Goal: Information Seeking & Learning: Find specific page/section

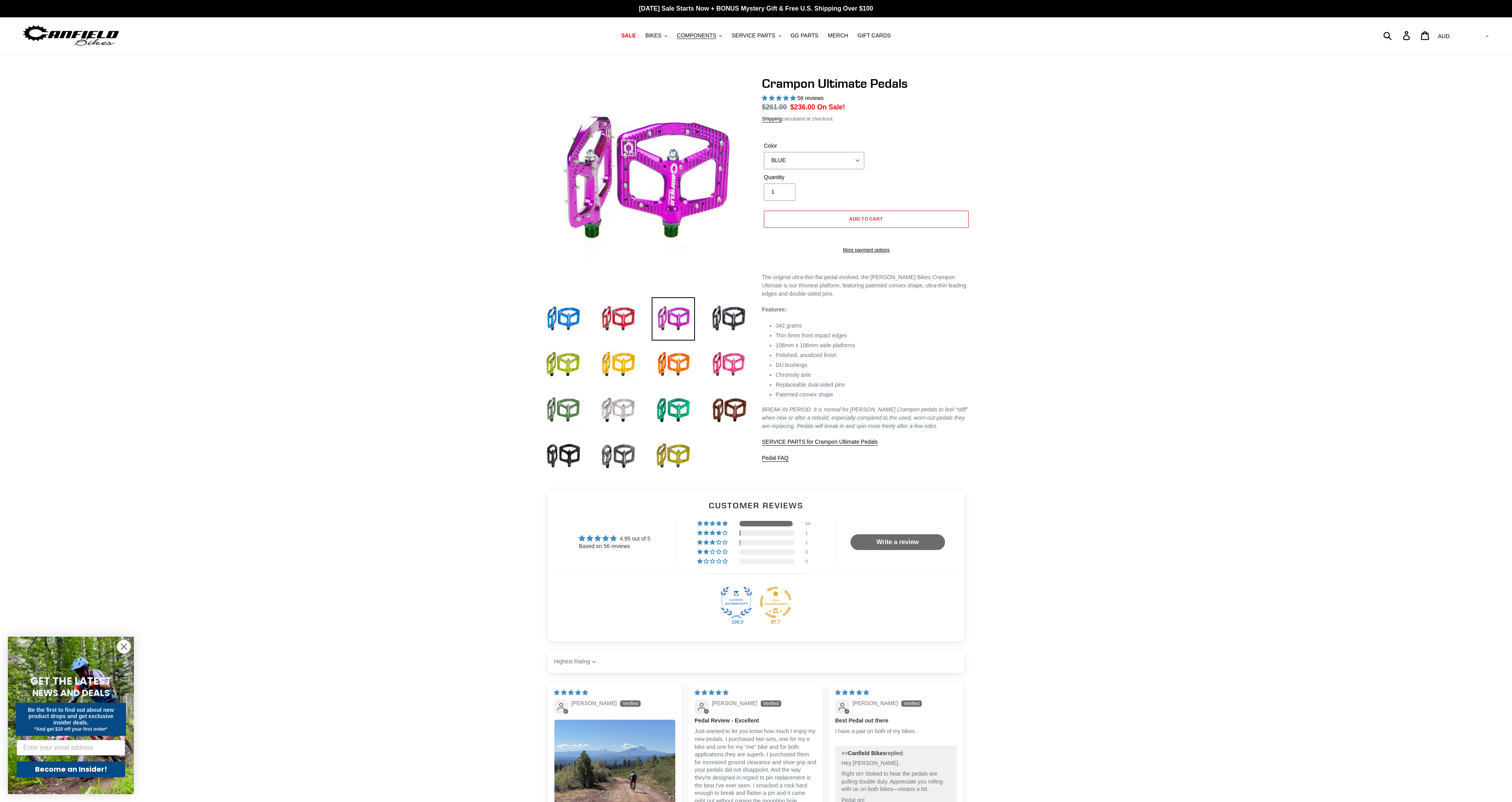
select select "highest-rating"
click at [671, 35] on button "BIKES .cls-1{fill:#231f20}" at bounding box center [656, 36] width 30 height 11
click at [762, 32] on span "SERVICE PARTS" at bounding box center [753, 36] width 43 height 7
click at [812, 36] on span "GG PARTS" at bounding box center [804, 36] width 28 height 7
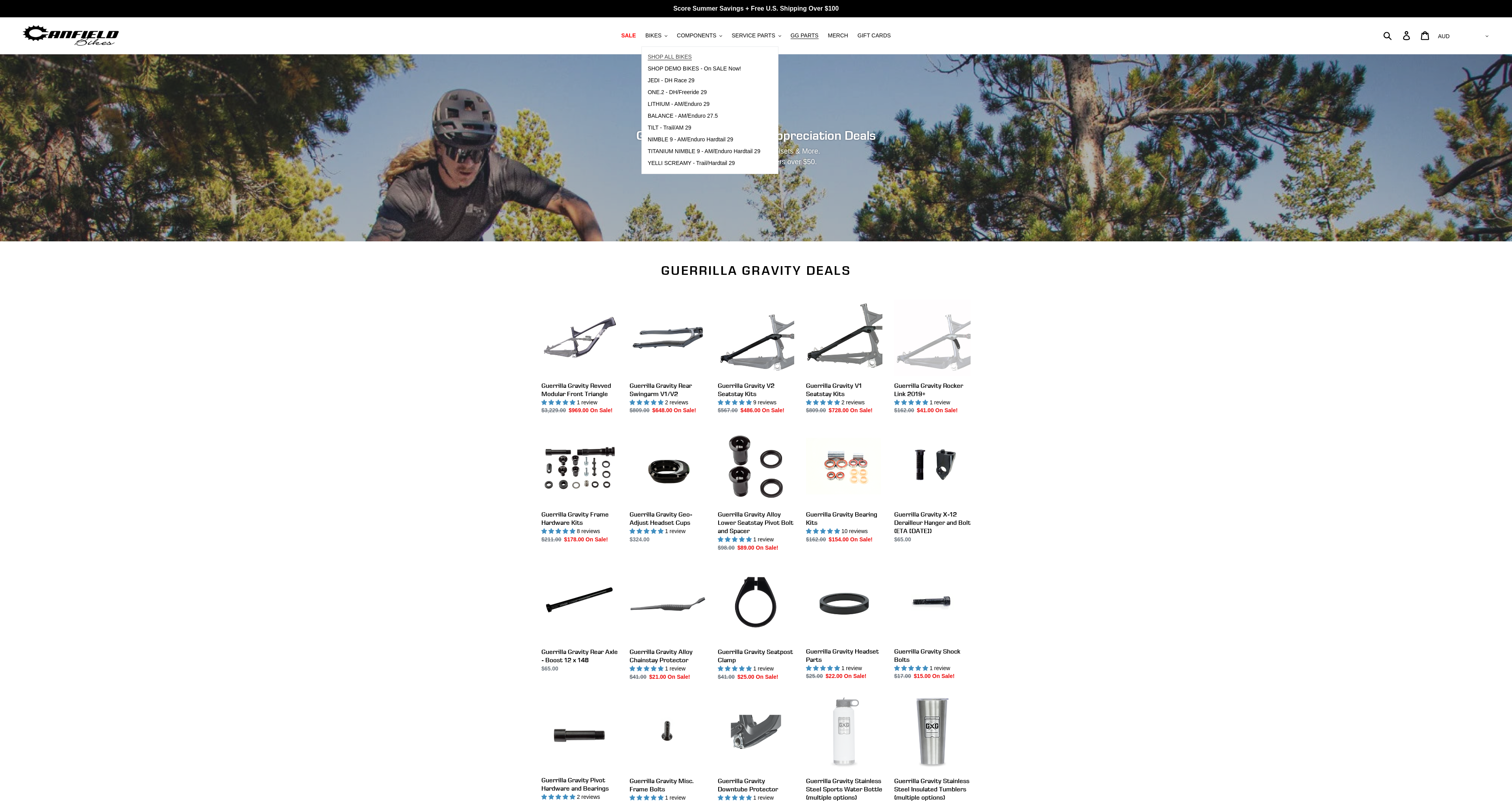
click at [684, 55] on span "SHOP ALL BIKES" at bounding box center [669, 57] width 44 height 7
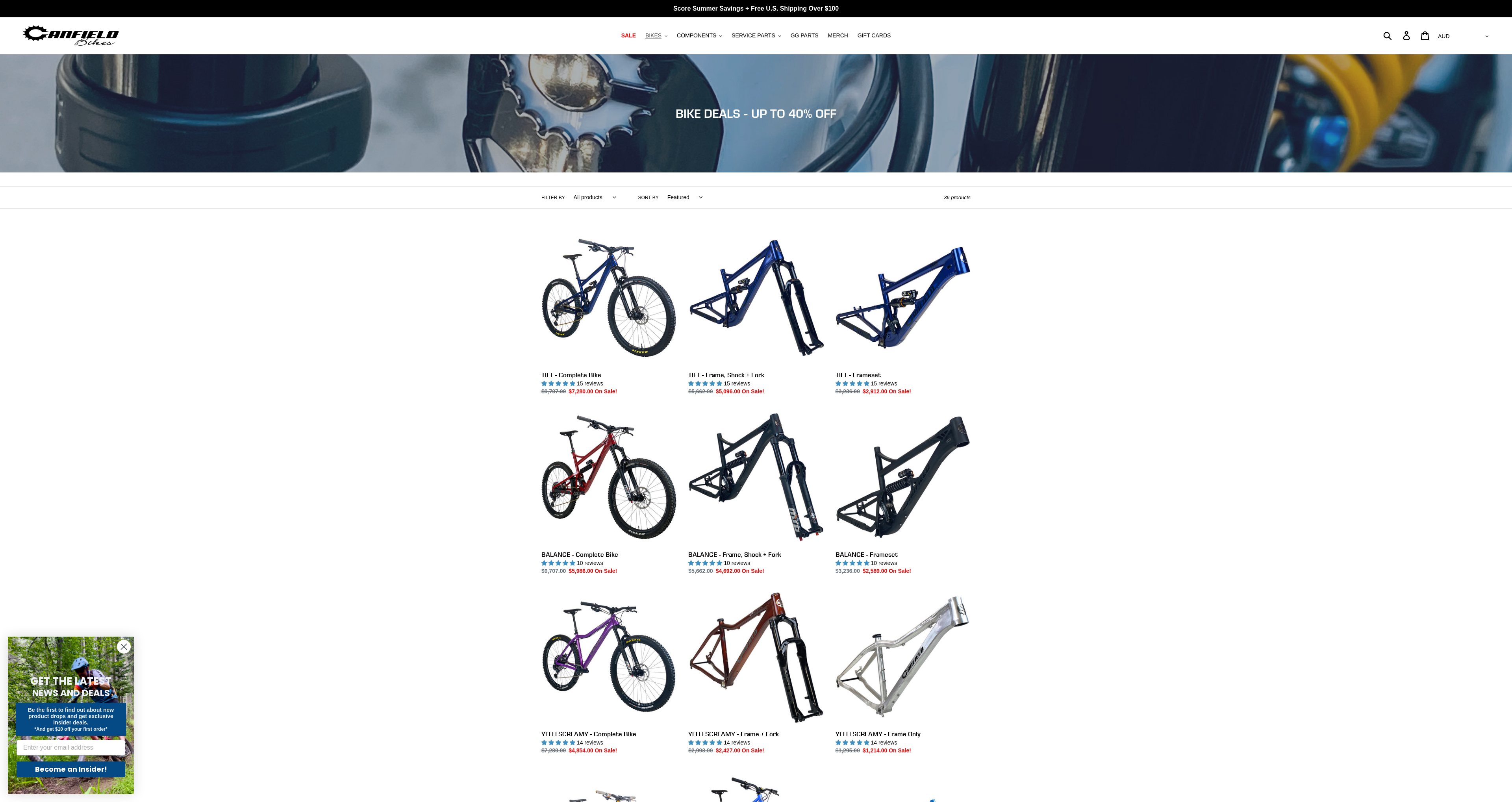
click at [670, 31] on button "BIKES .cls-1{fill:#231f20}" at bounding box center [656, 36] width 30 height 11
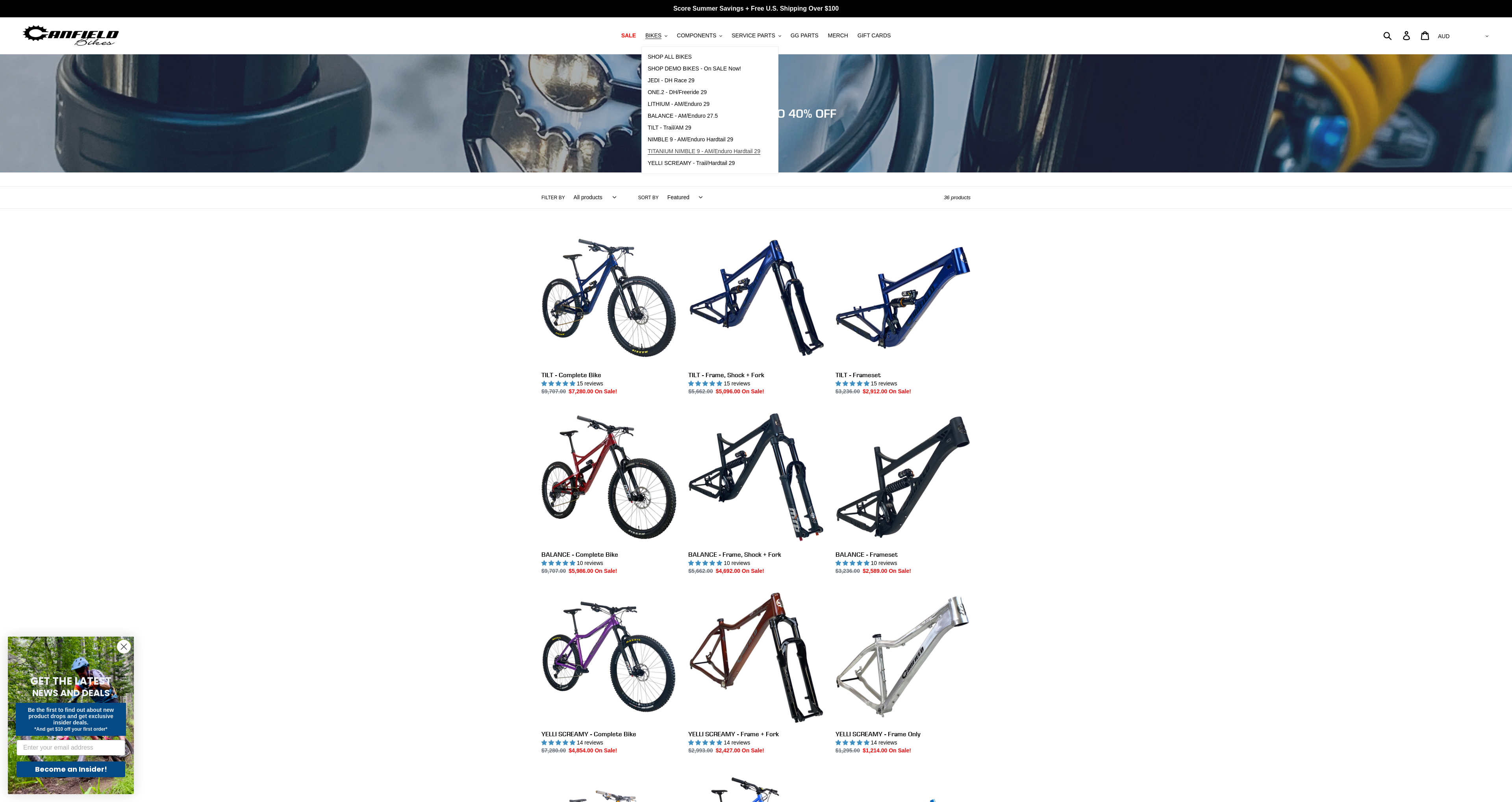
click at [713, 152] on span "TITANIUM NIMBLE 9 - AM/Enduro Hardtail 29" at bounding box center [704, 151] width 113 height 7
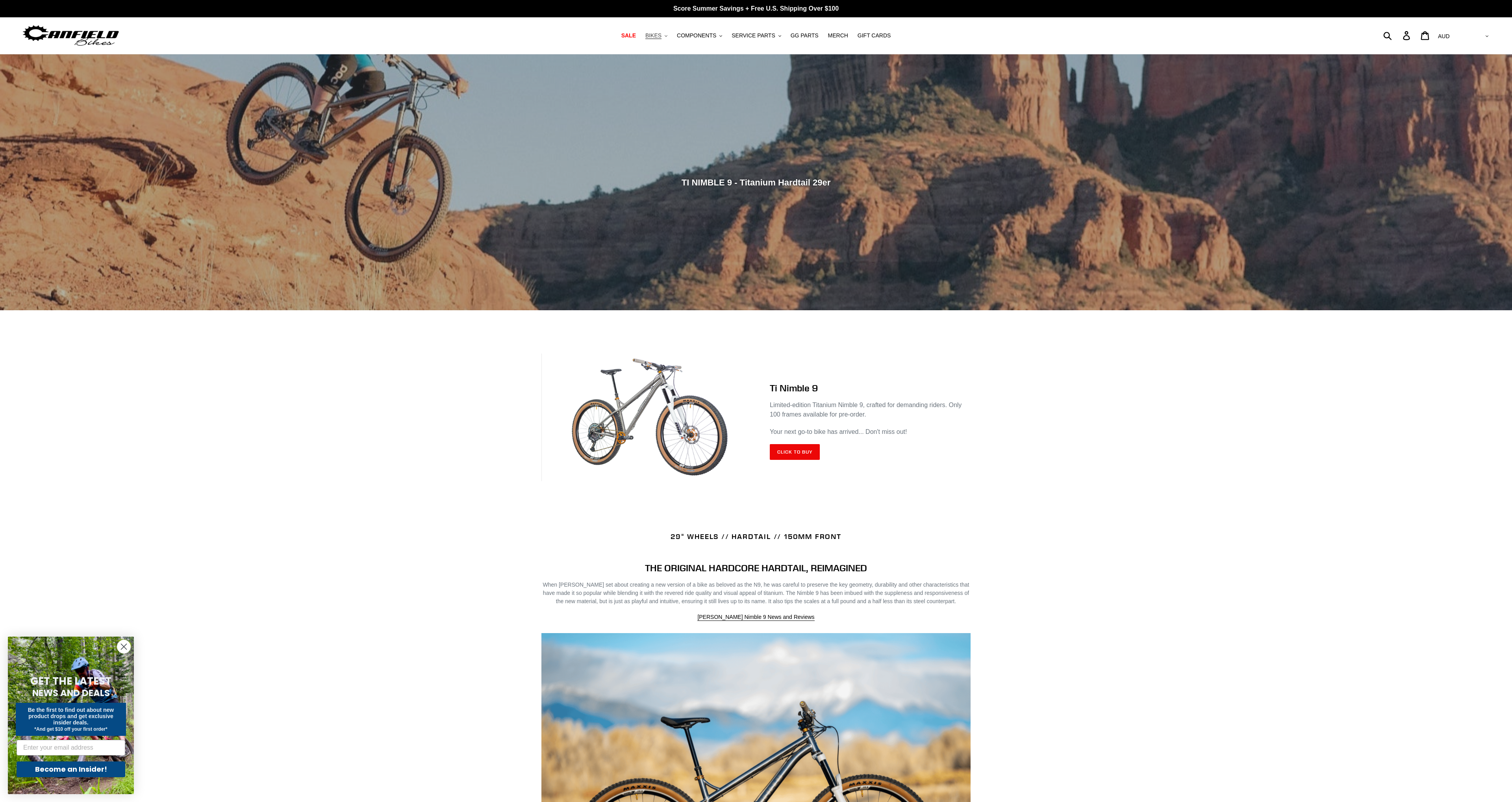
click at [670, 38] on button "BIKES .cls-1{fill:#231f20}" at bounding box center [656, 36] width 30 height 11
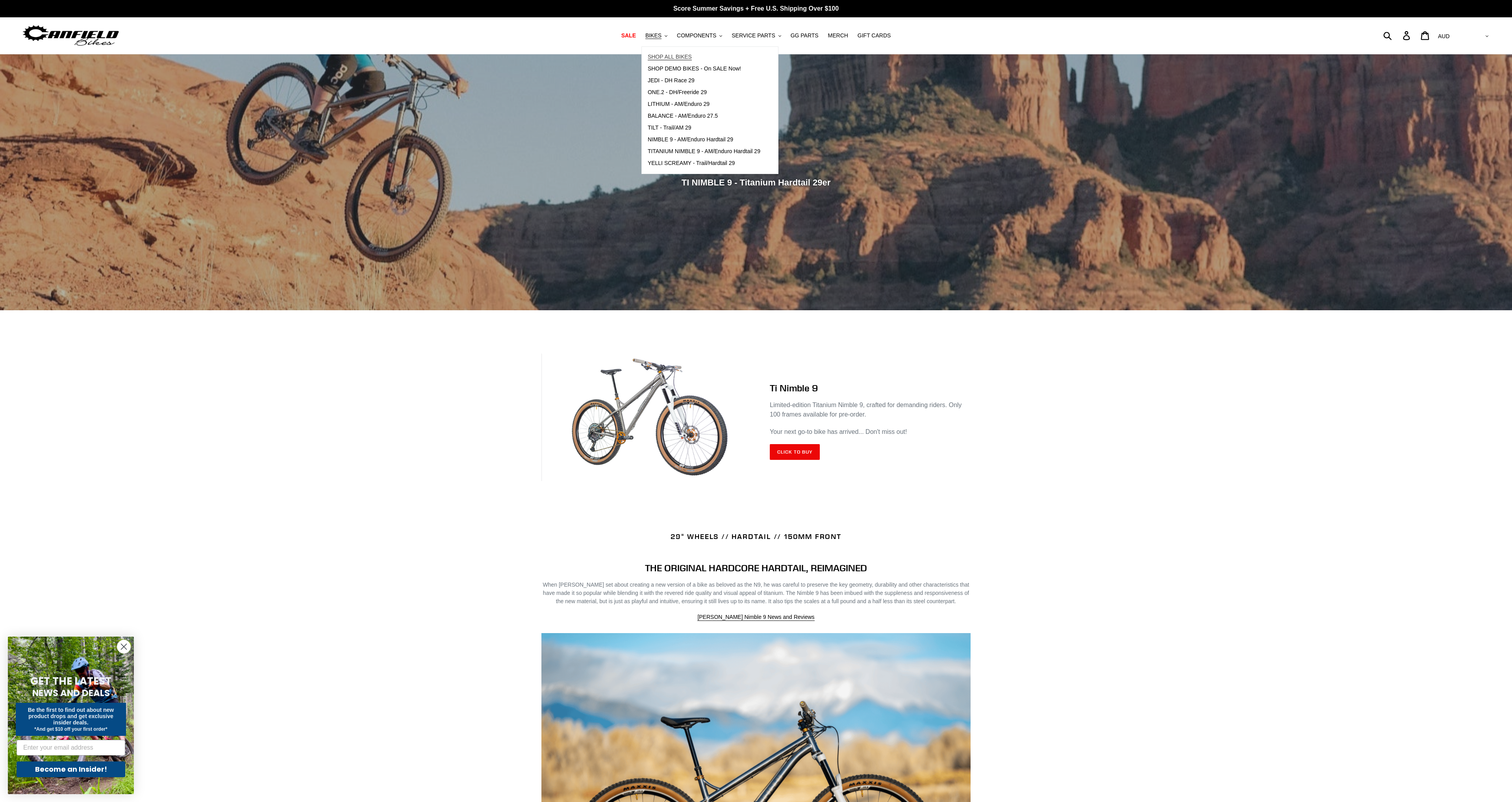
click at [682, 59] on span "SHOP ALL BIKES" at bounding box center [669, 57] width 44 height 7
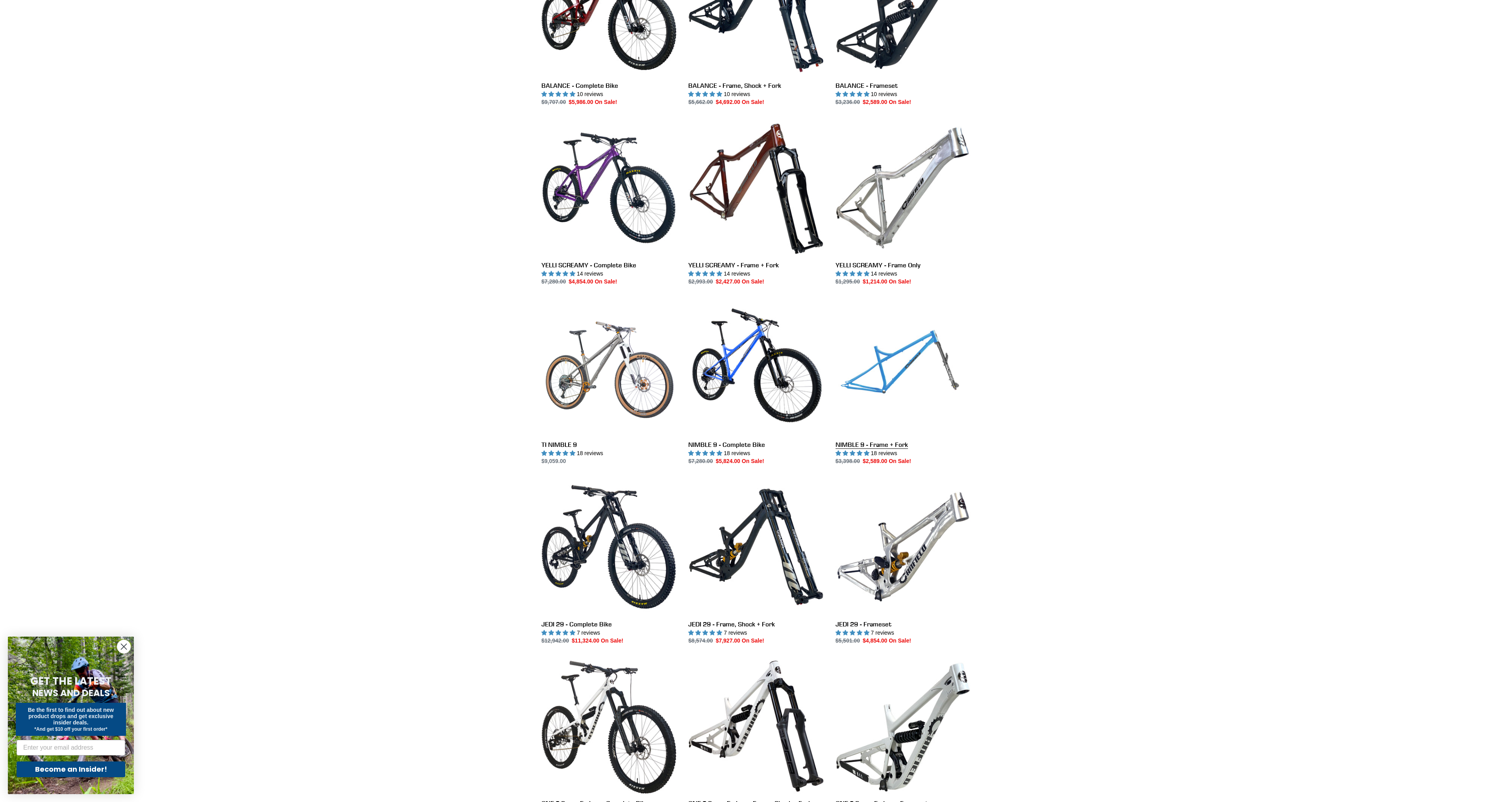
scroll to position [468, 0]
click at [897, 201] on link "YELLI SCREAMY - Frame Only" at bounding box center [903, 204] width 135 height 166
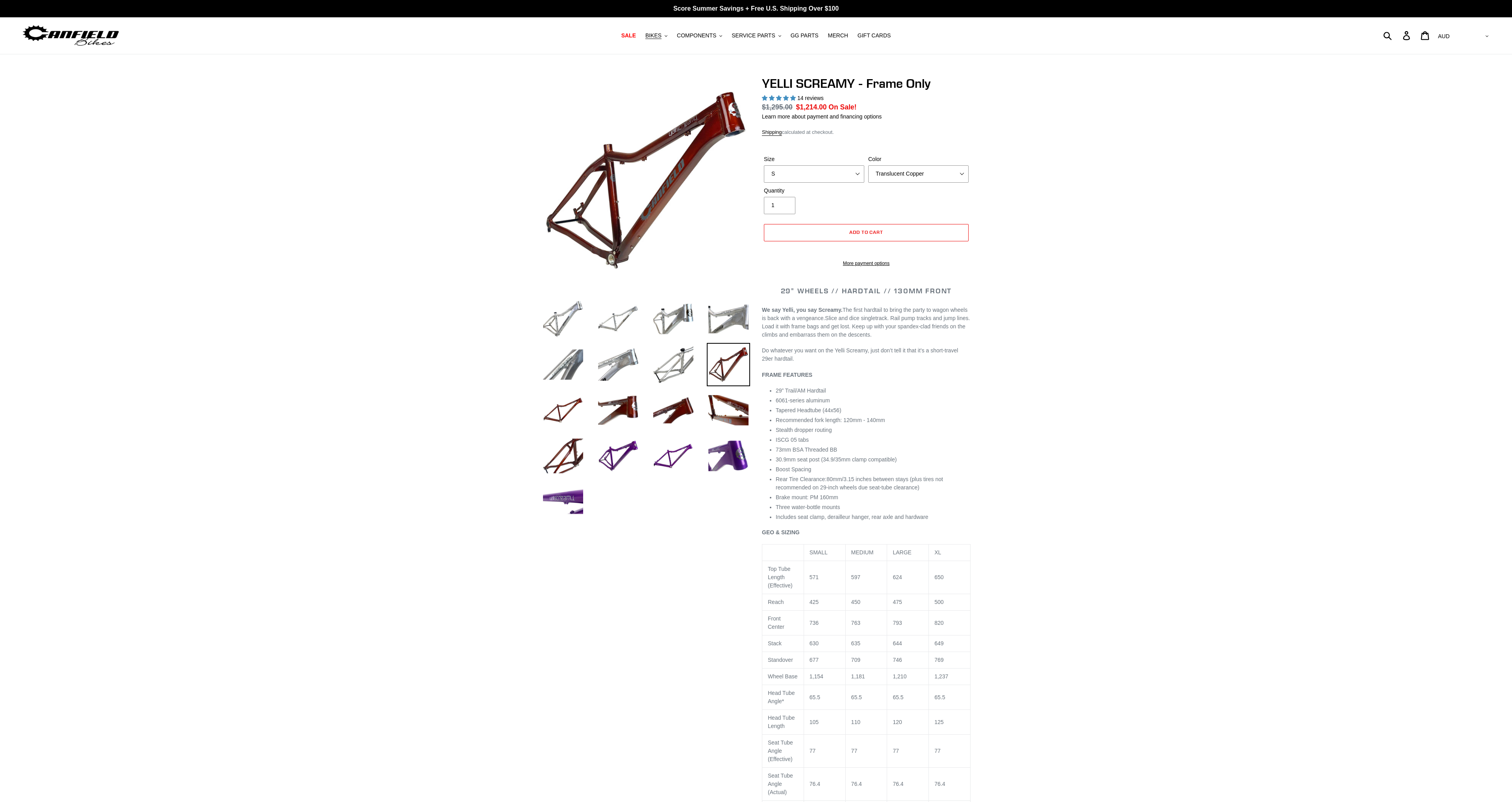
select select "highest-rating"
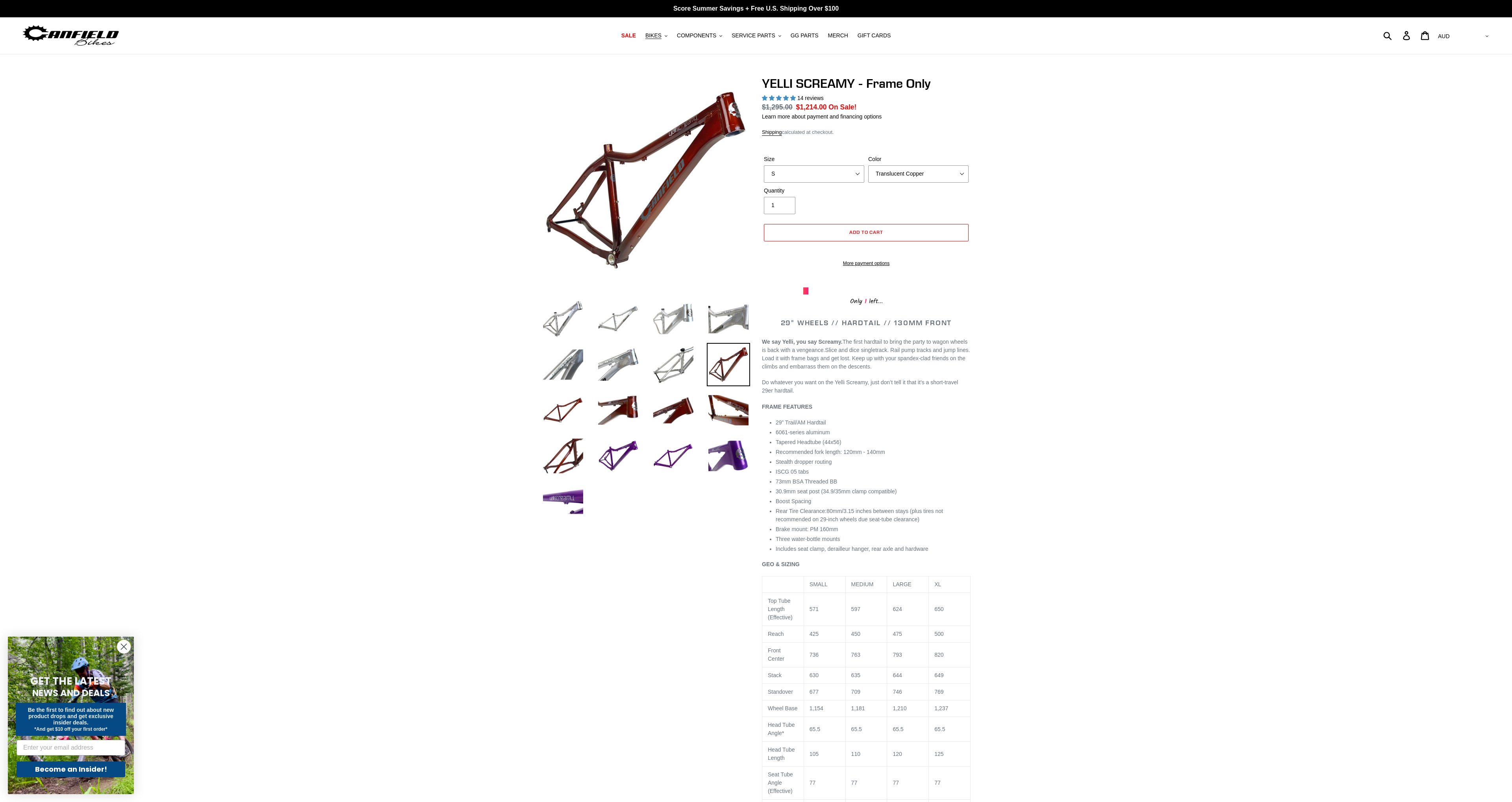
click at [681, 340] on li at bounding box center [667, 321] width 55 height 46
click at [681, 379] on img at bounding box center [673, 364] width 43 height 43
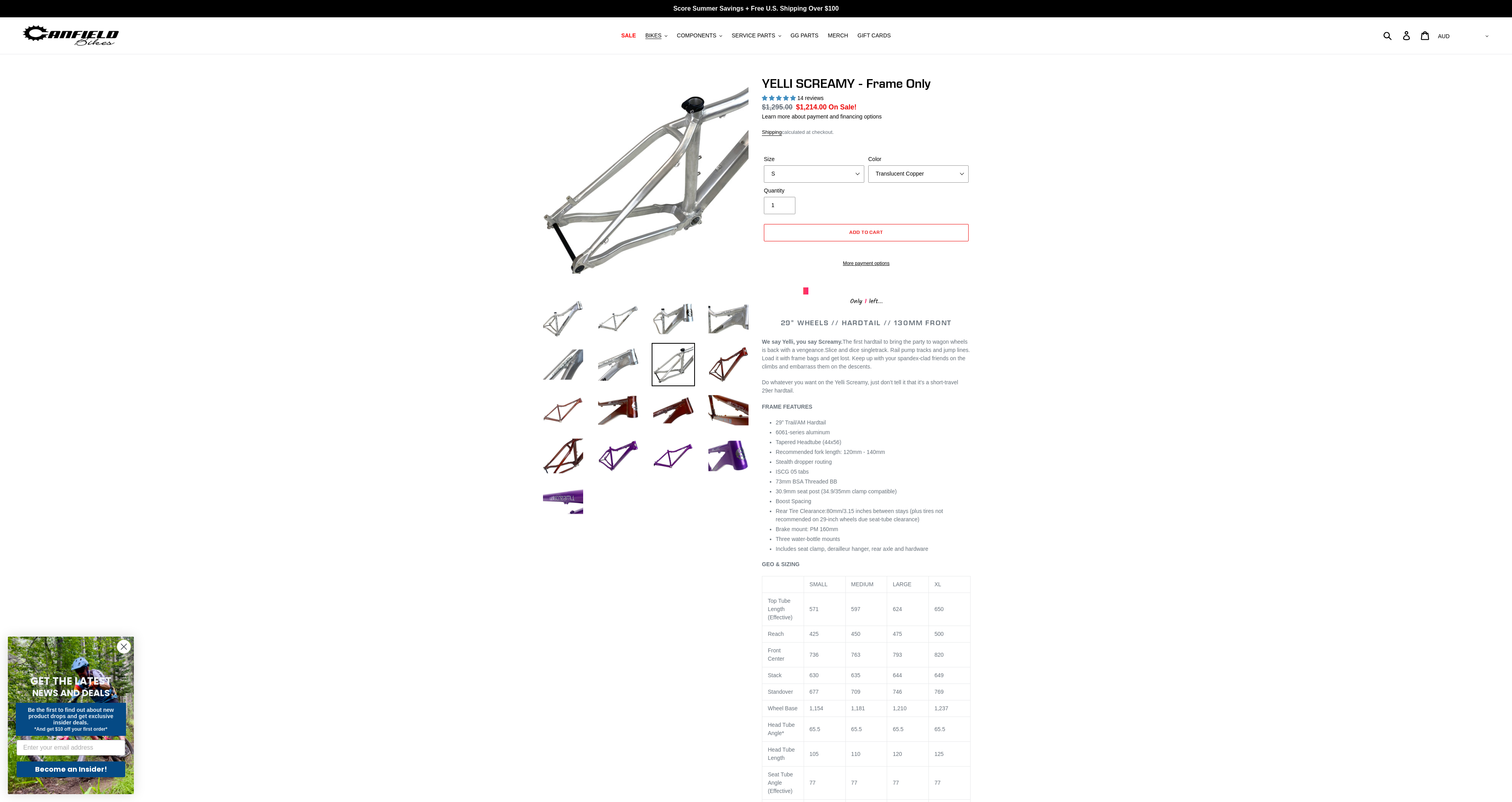
click at [563, 409] on img at bounding box center [563, 410] width 43 height 43
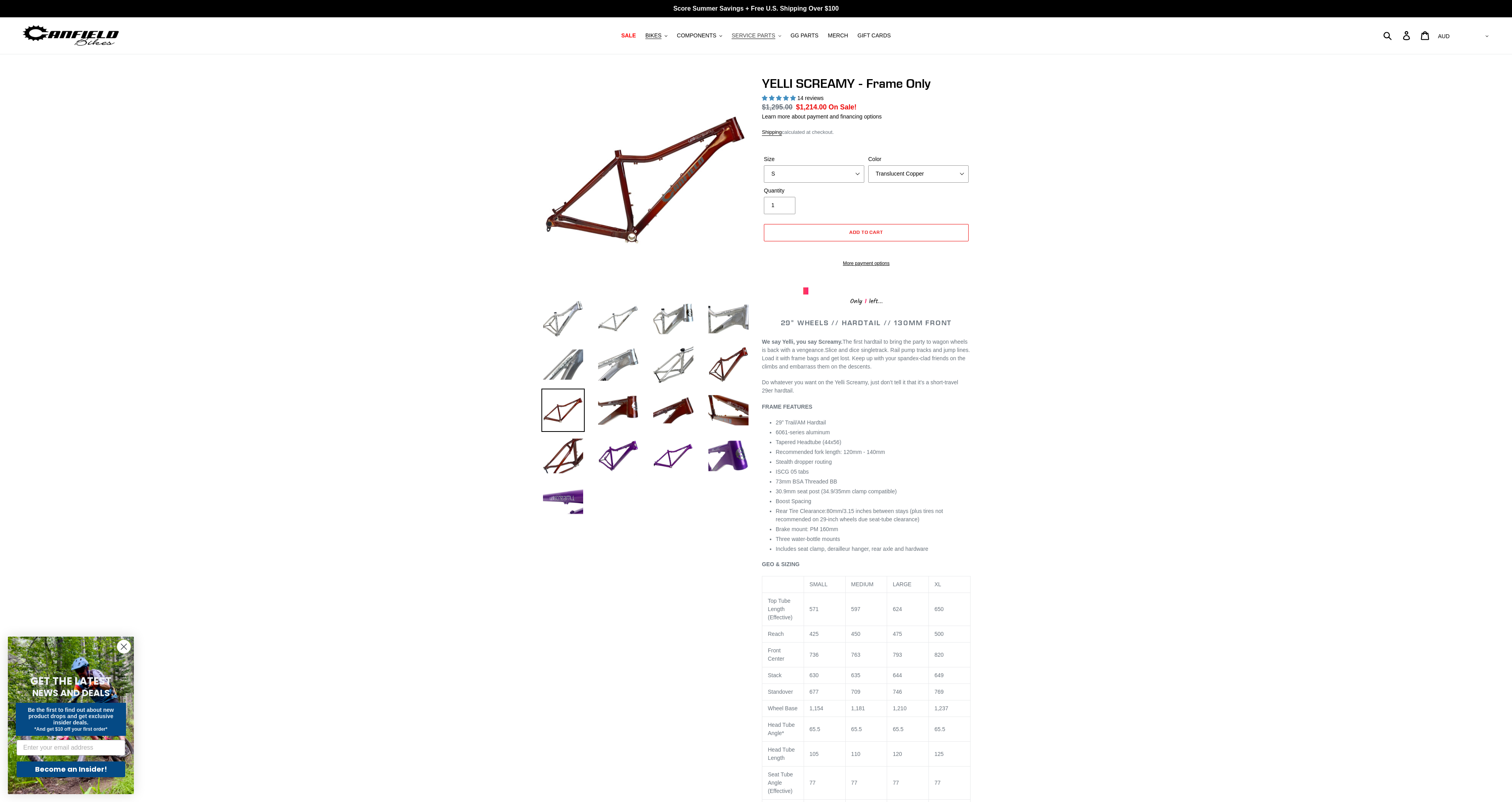
click at [751, 34] on span "SERVICE PARTS" at bounding box center [753, 36] width 43 height 7
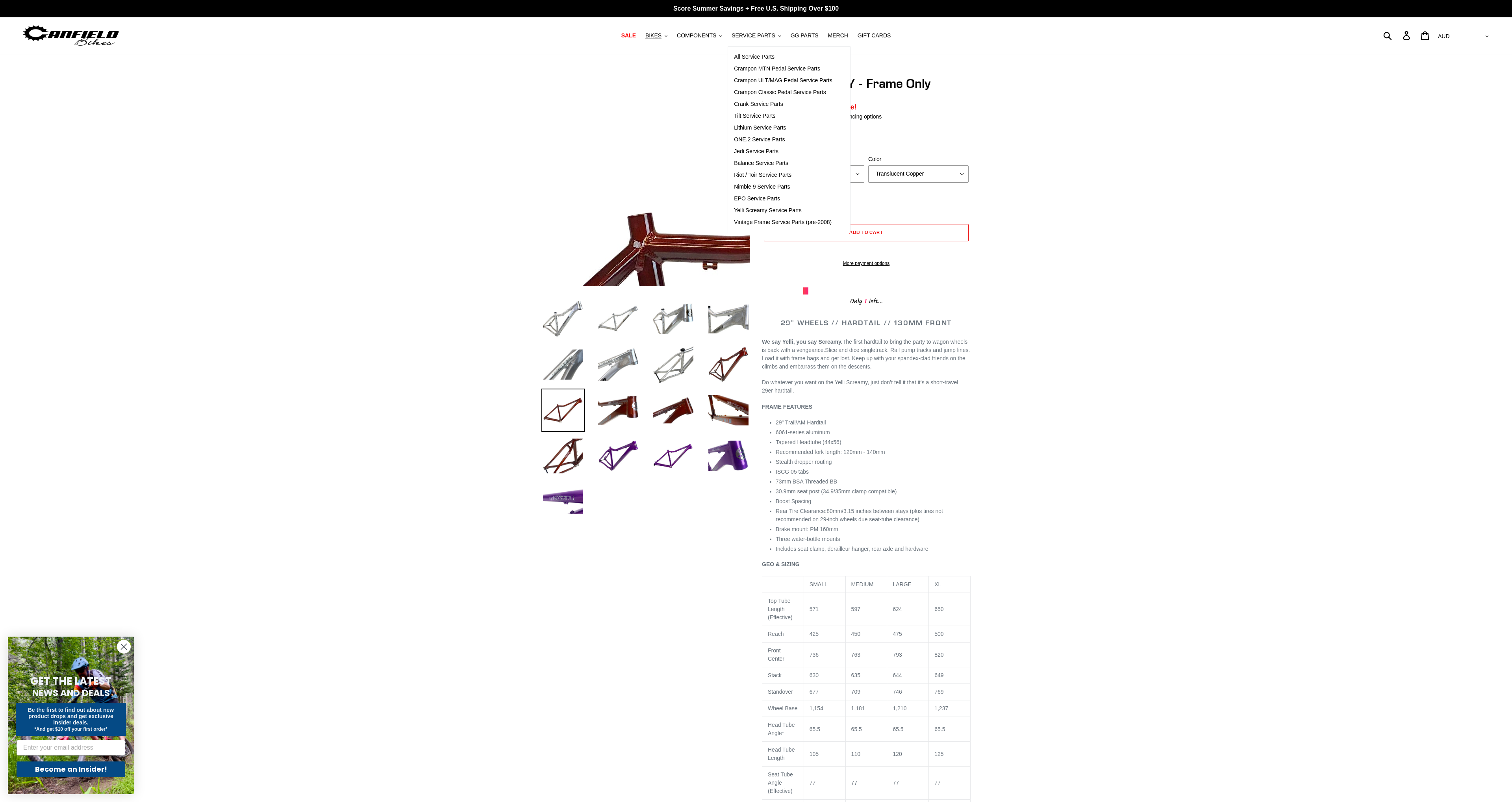
click at [548, 155] on img at bounding box center [749, 332] width 807 height 806
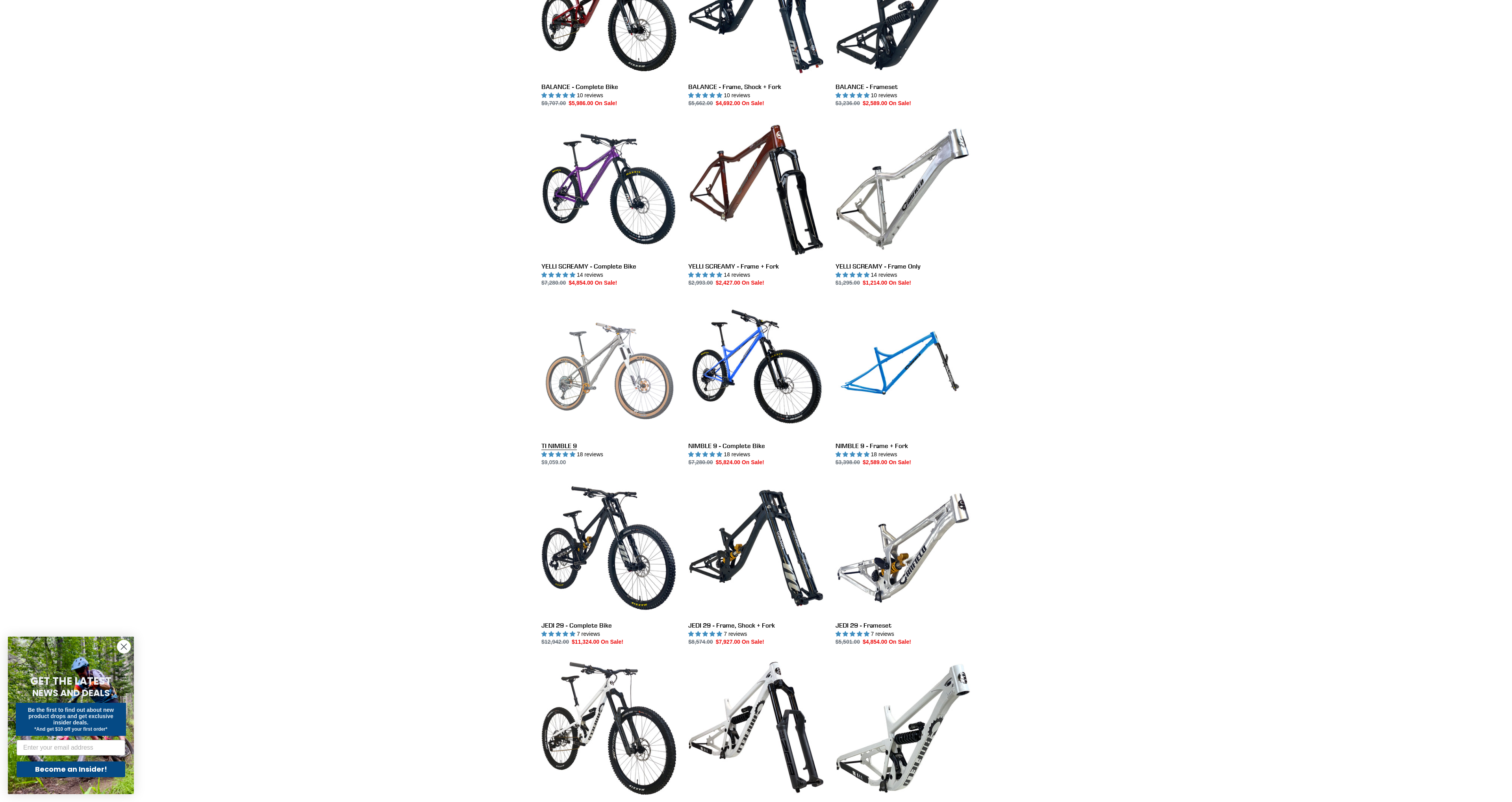
scroll to position [675, 0]
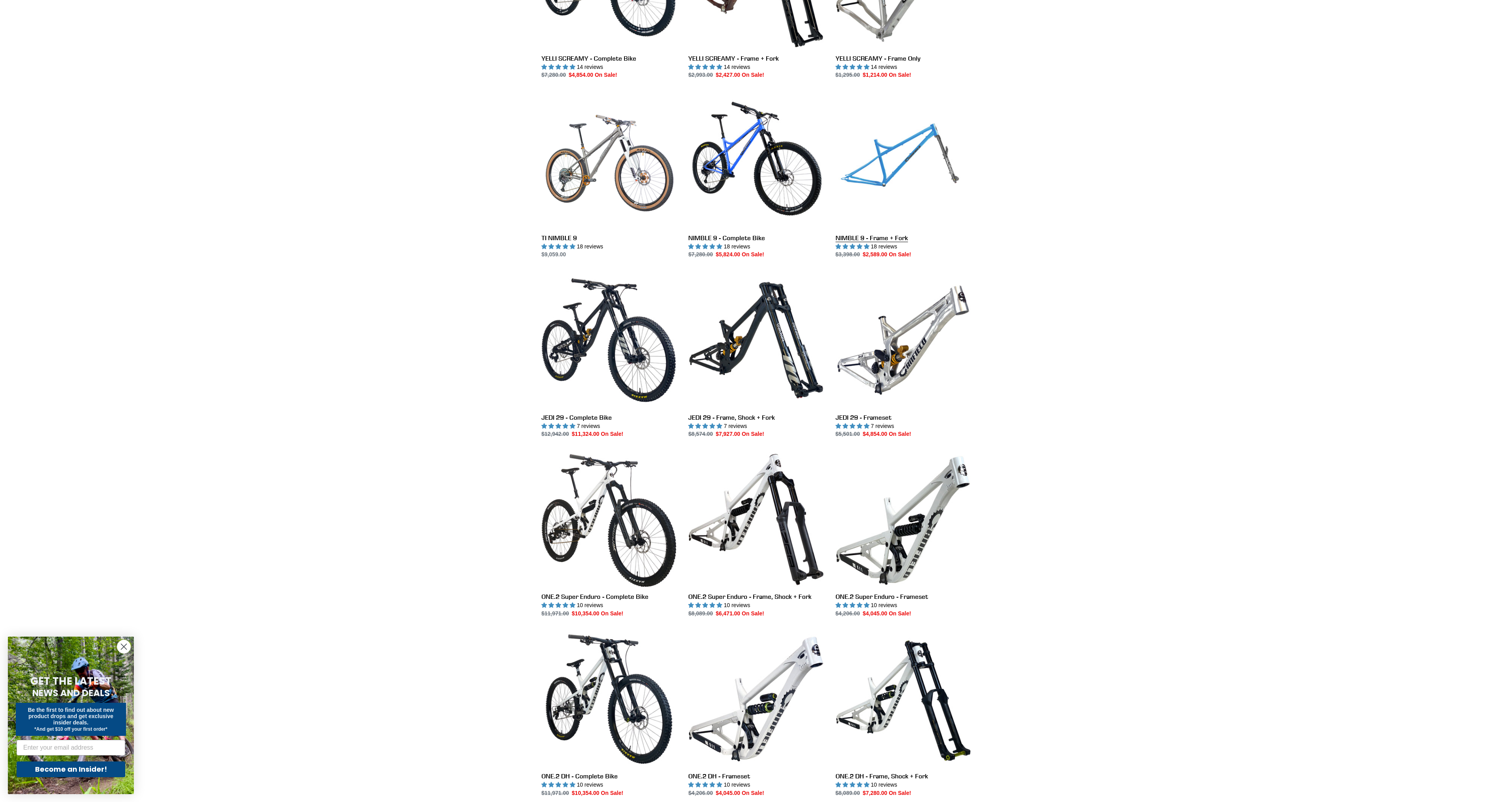
click at [880, 169] on link "NIMBLE 9 - Frame + Fork" at bounding box center [903, 176] width 135 height 166
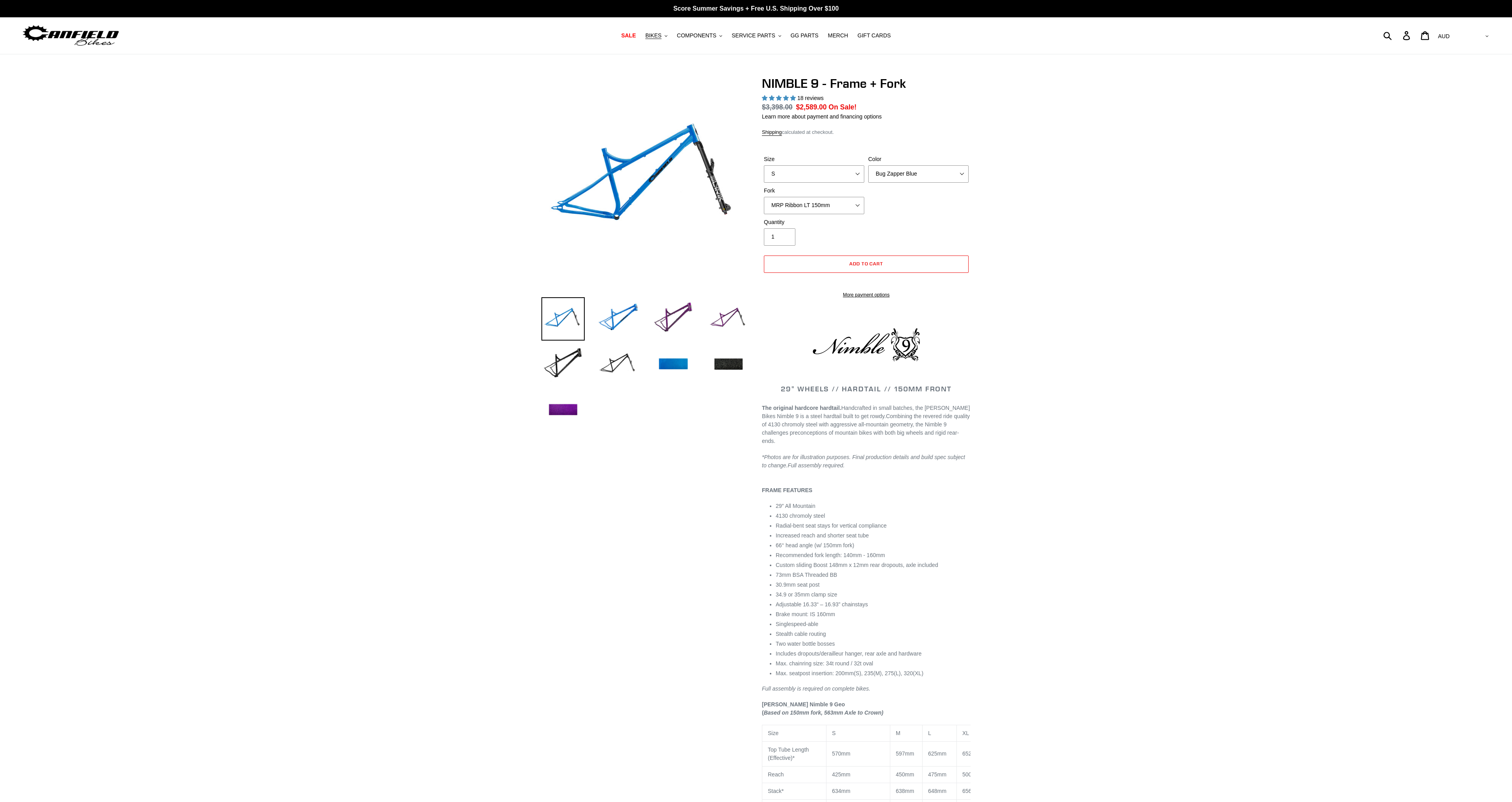
select select "highest-rating"
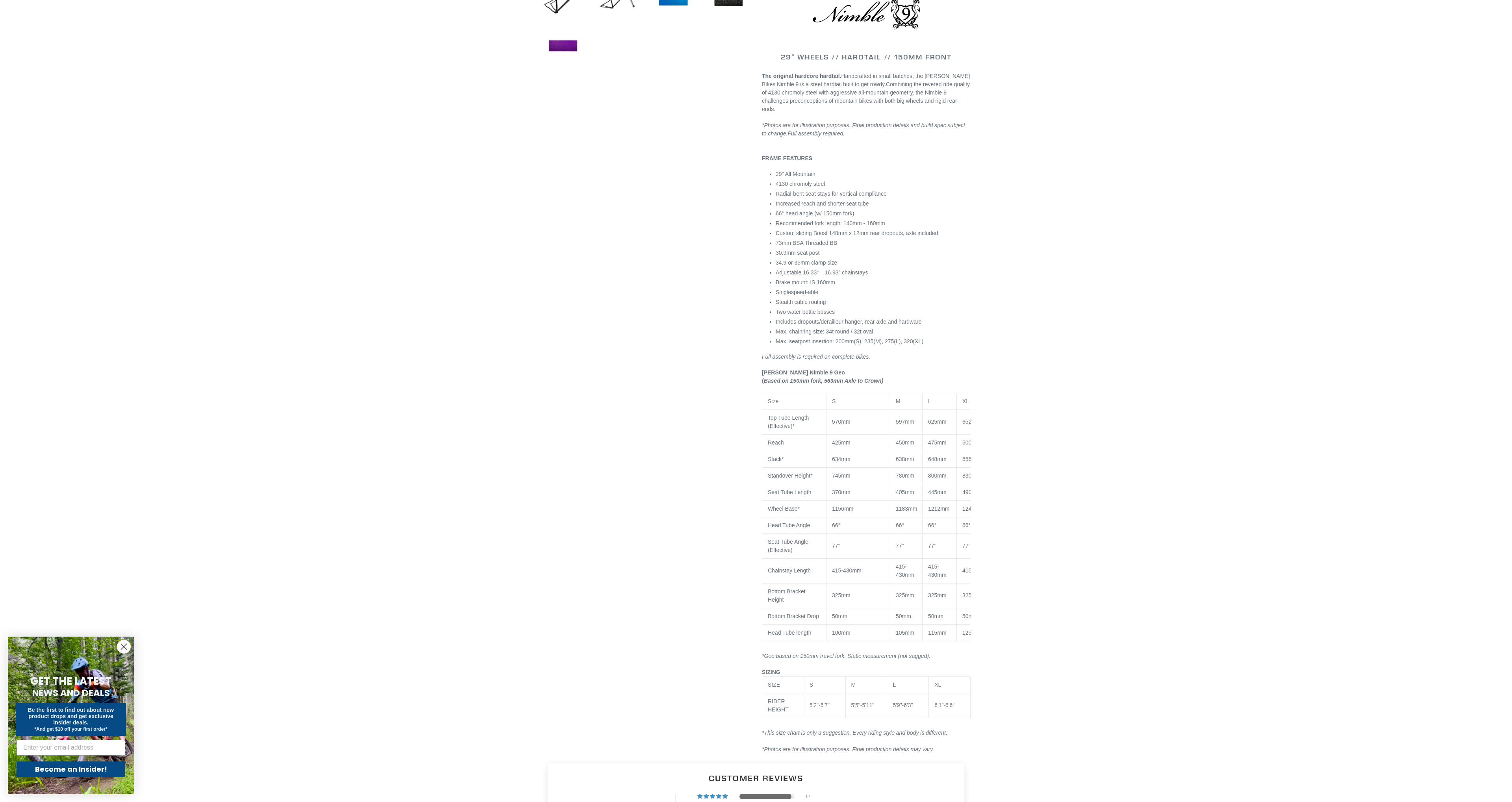
scroll to position [727, 0]
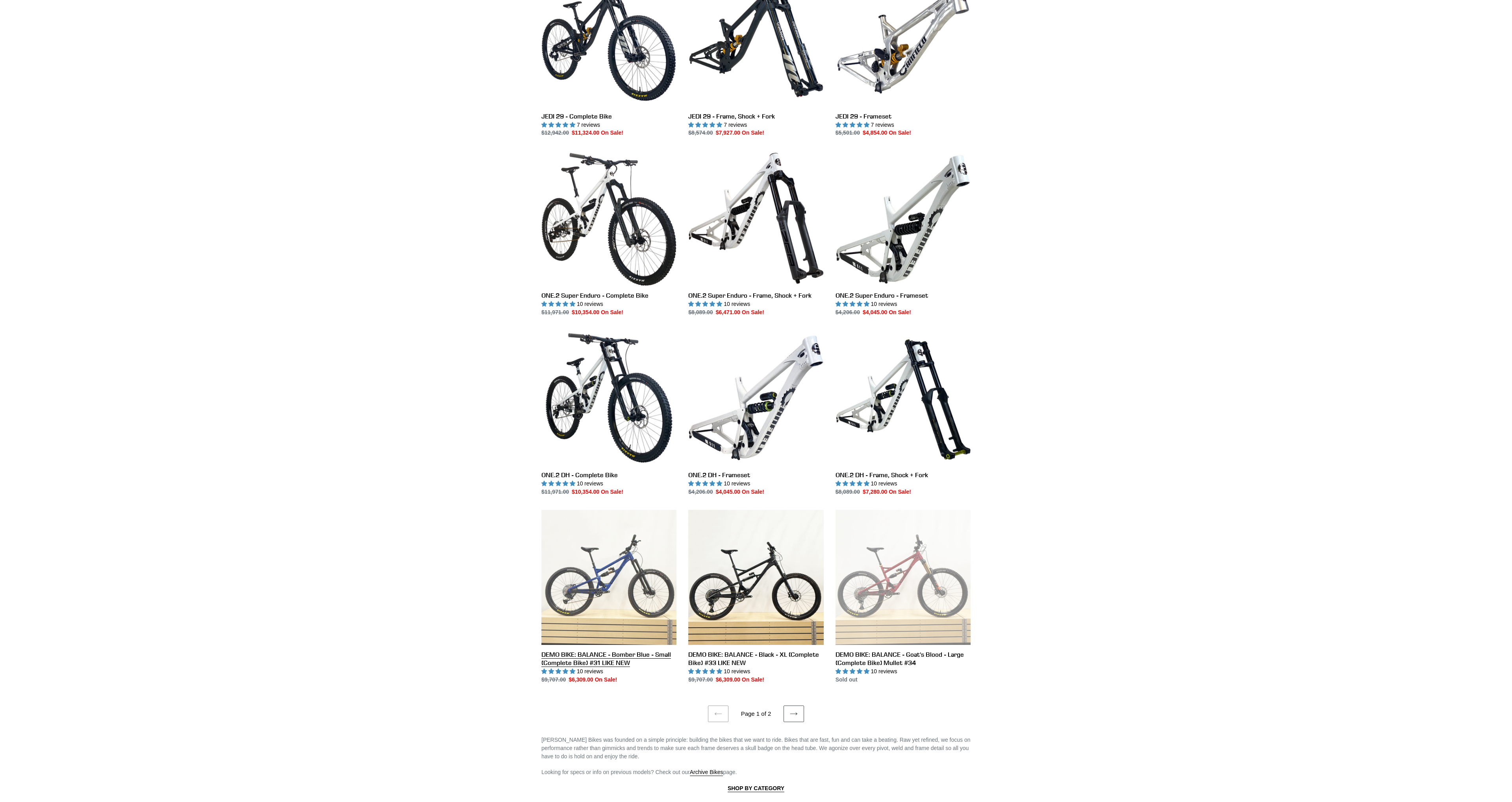
scroll to position [1270, 0]
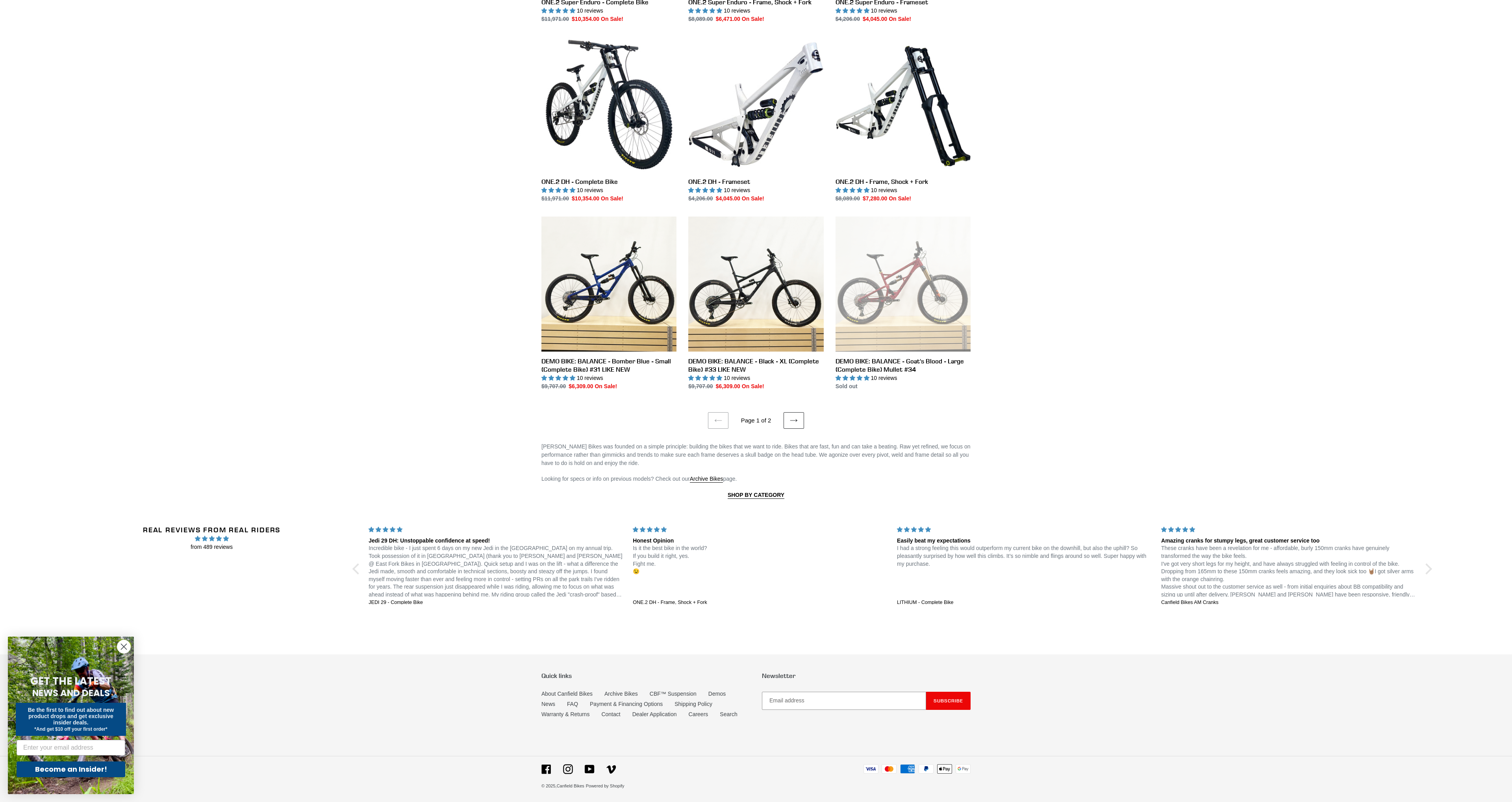
click at [788, 418] on link "Next page" at bounding box center [793, 420] width 21 height 17
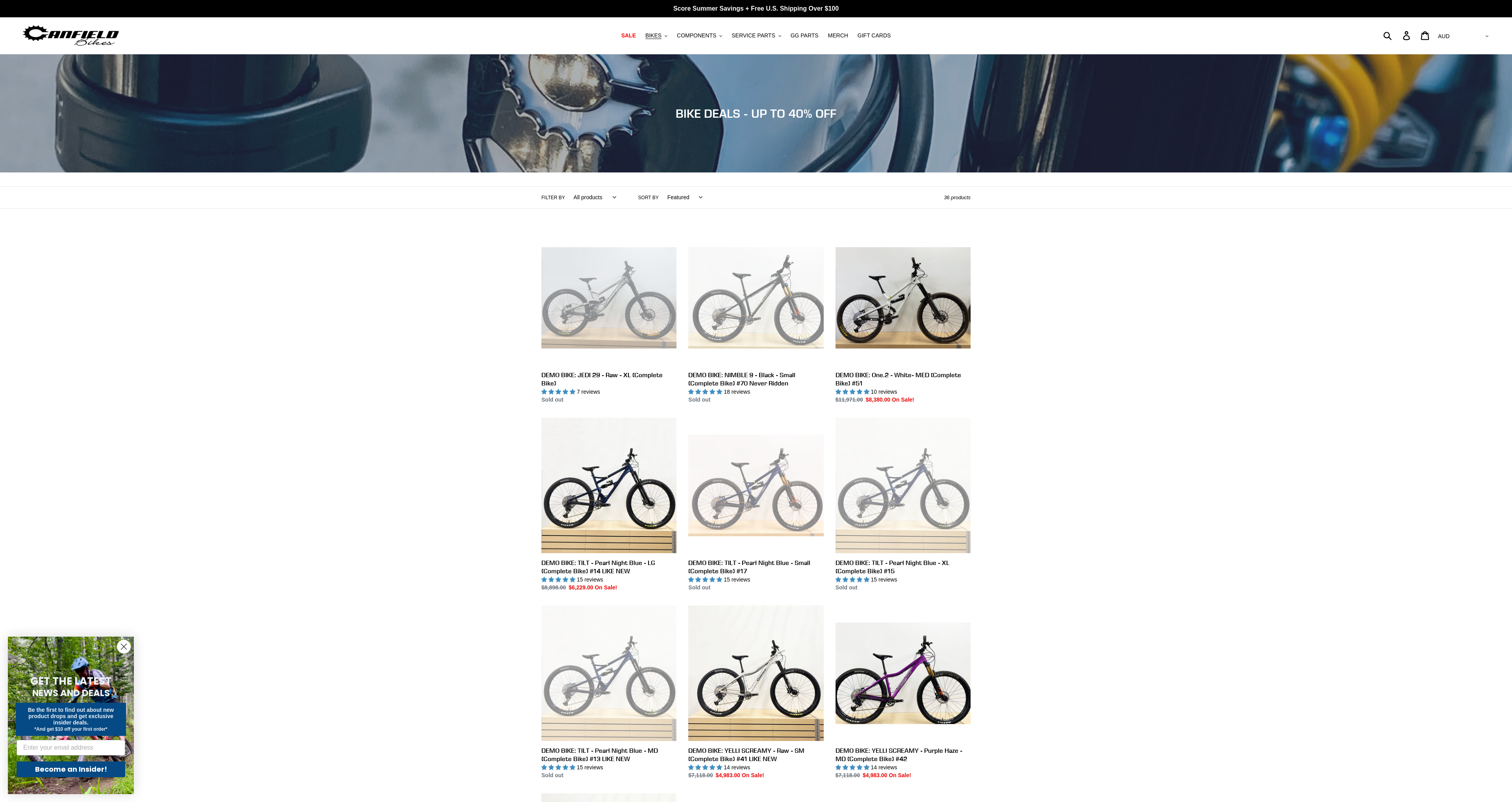
scroll to position [260, 0]
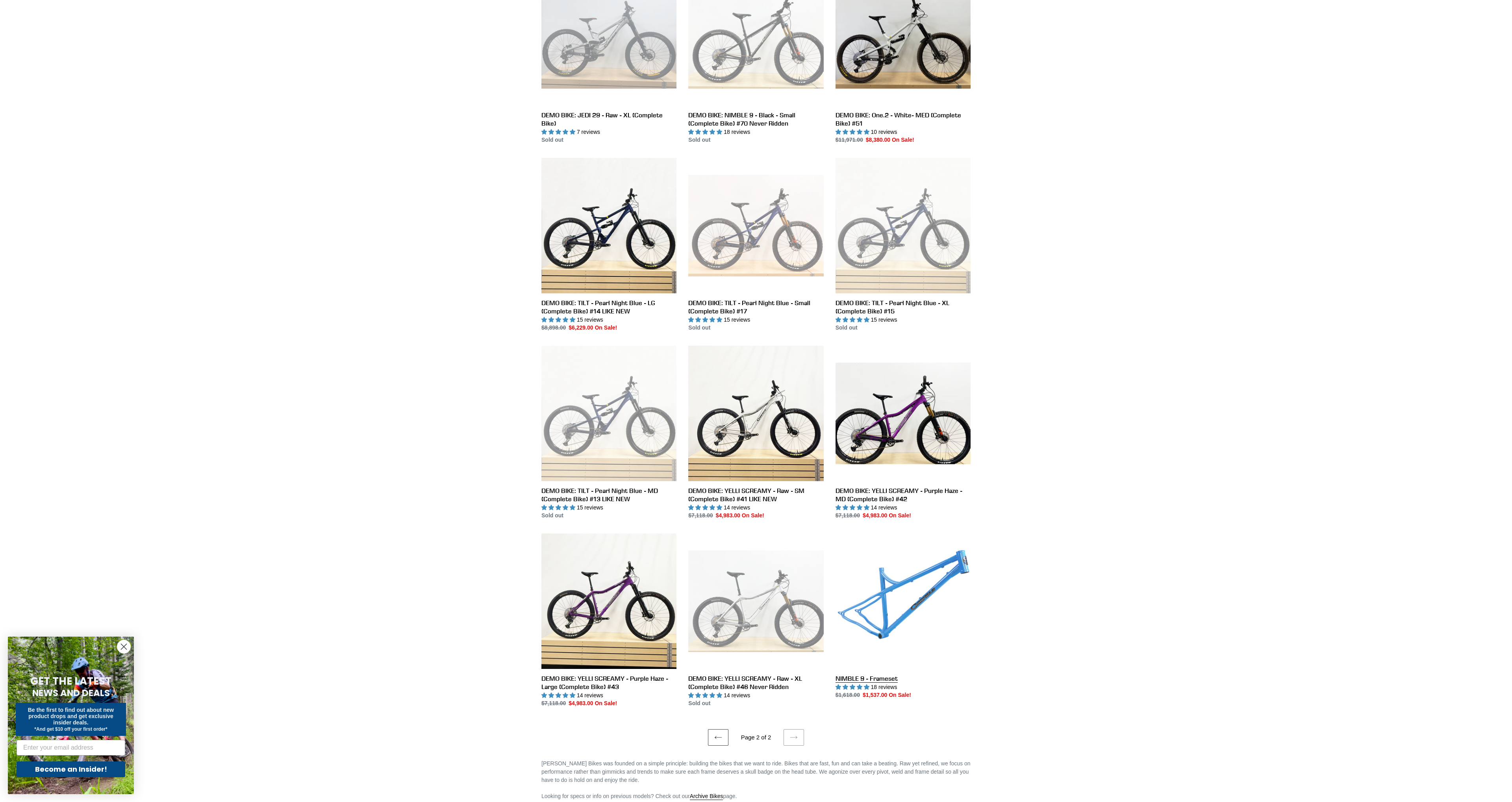
click at [892, 551] on link "NIMBLE 9 - Frameset" at bounding box center [903, 616] width 135 height 166
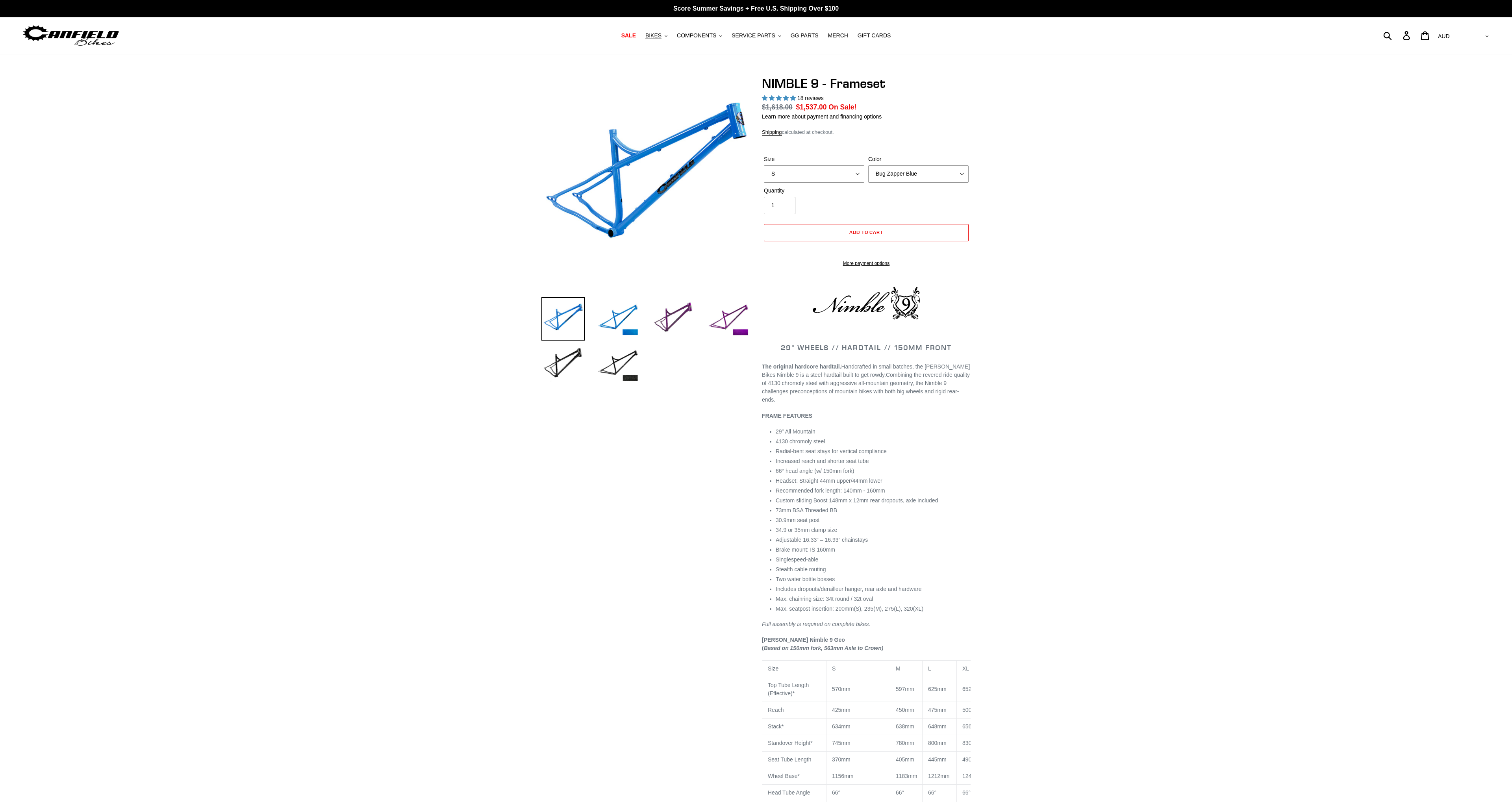
select select "highest-rating"
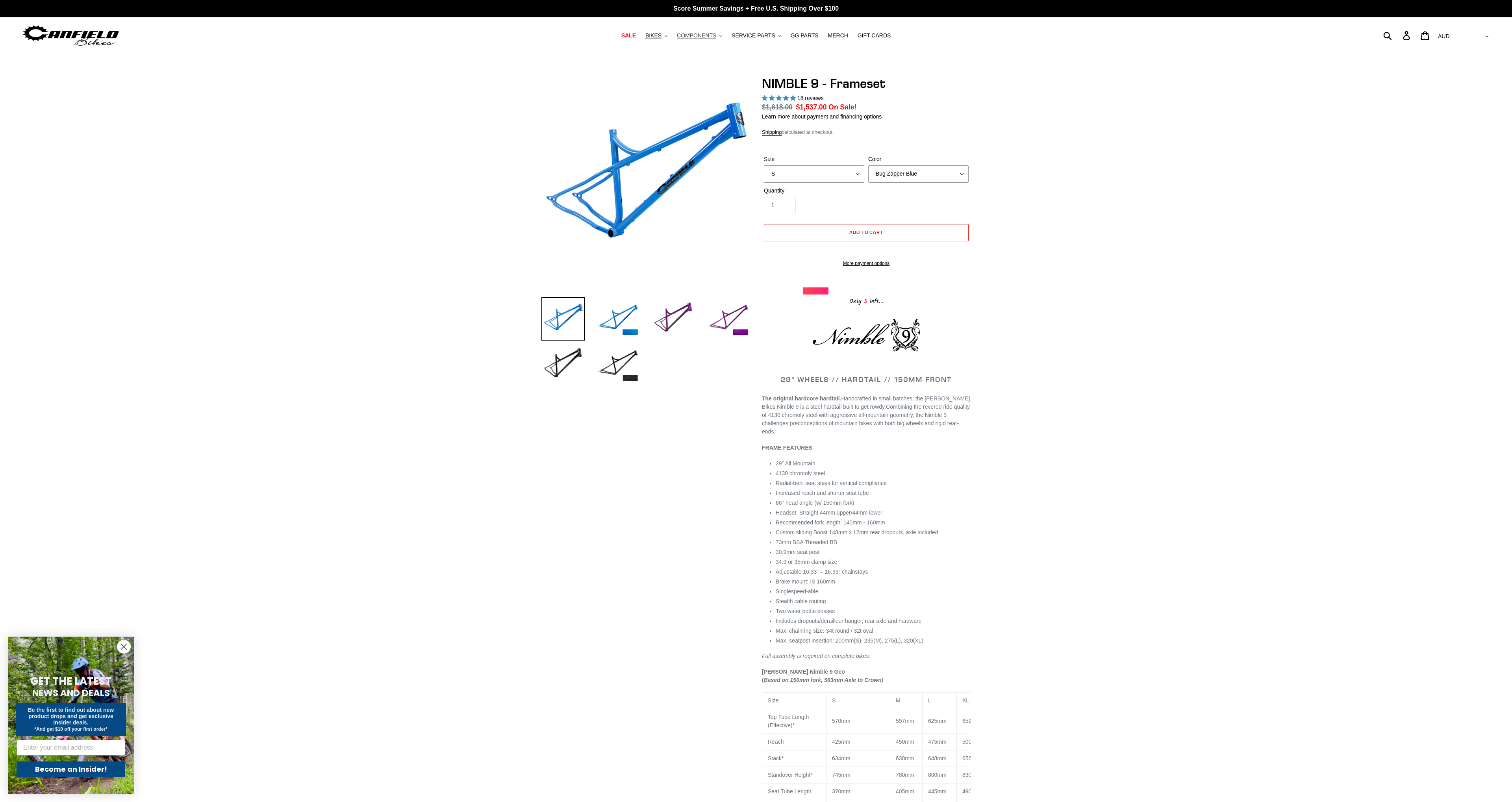
click at [703, 37] on span "COMPONENTS" at bounding box center [696, 36] width 39 height 7
click at [747, 37] on span "SERVICE PARTS" at bounding box center [753, 36] width 43 height 7
click at [780, 184] on span "Nimble 9 Service Parts" at bounding box center [762, 186] width 56 height 7
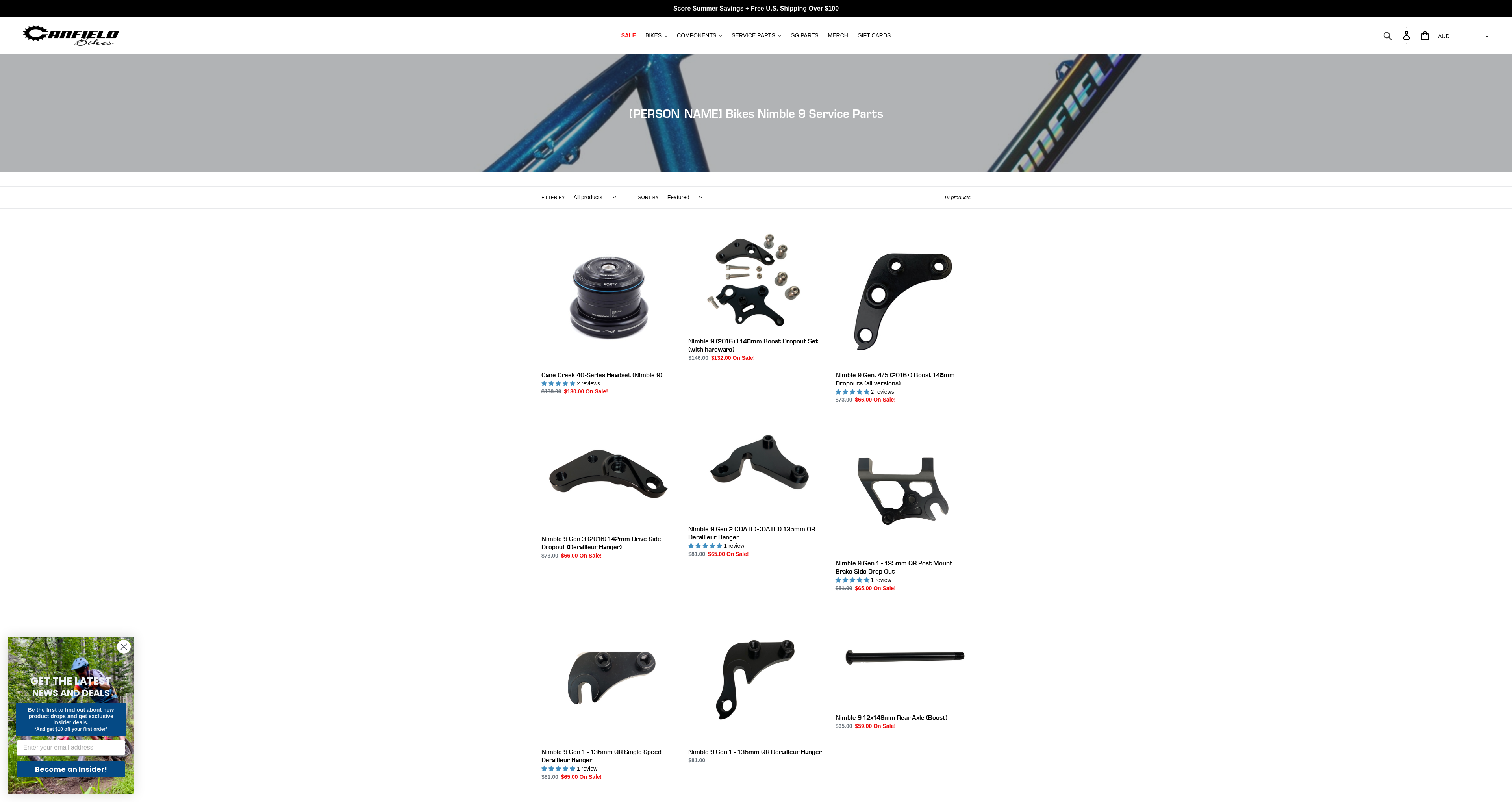
click at [1398, 37] on form "Submit" at bounding box center [1392, 36] width 10 height 17
type input "udh"
click at [1379, 27] on button "Submit" at bounding box center [1388, 36] width 19 height 17
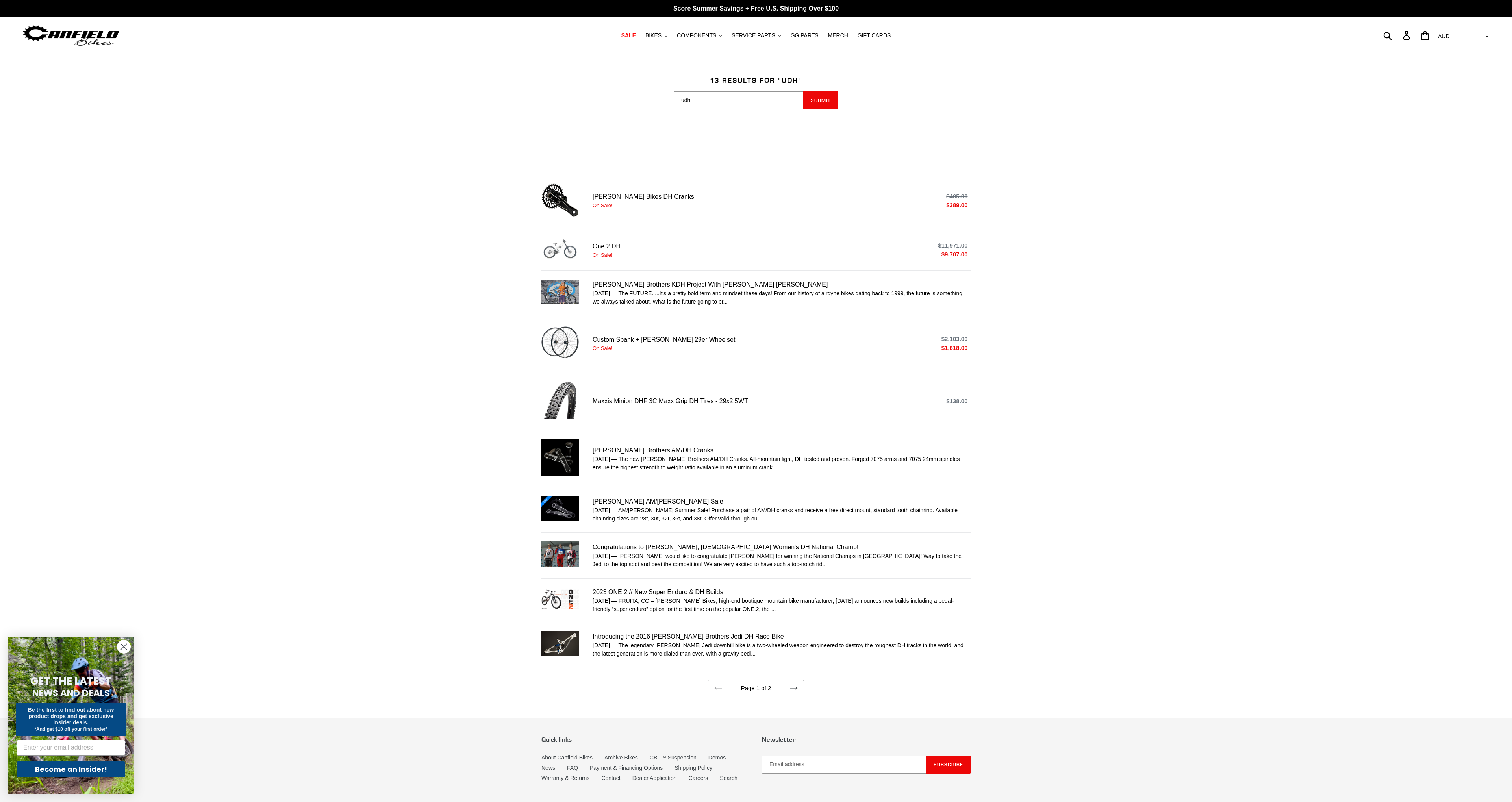
click at [623, 245] on link "One.2 DH" at bounding box center [756, 250] width 429 height 24
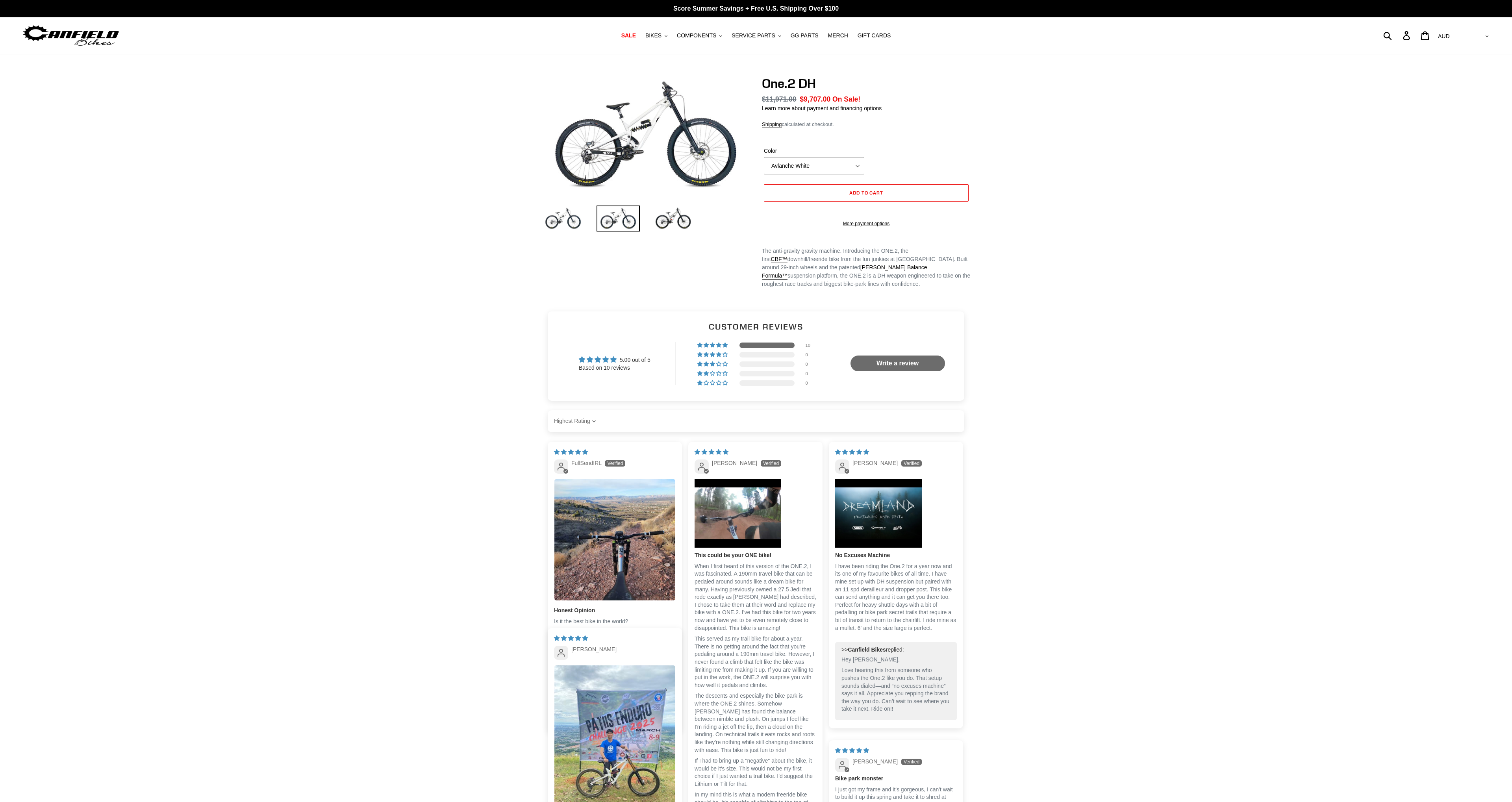
select select "highest-rating"
